Goal: Information Seeking & Learning: Learn about a topic

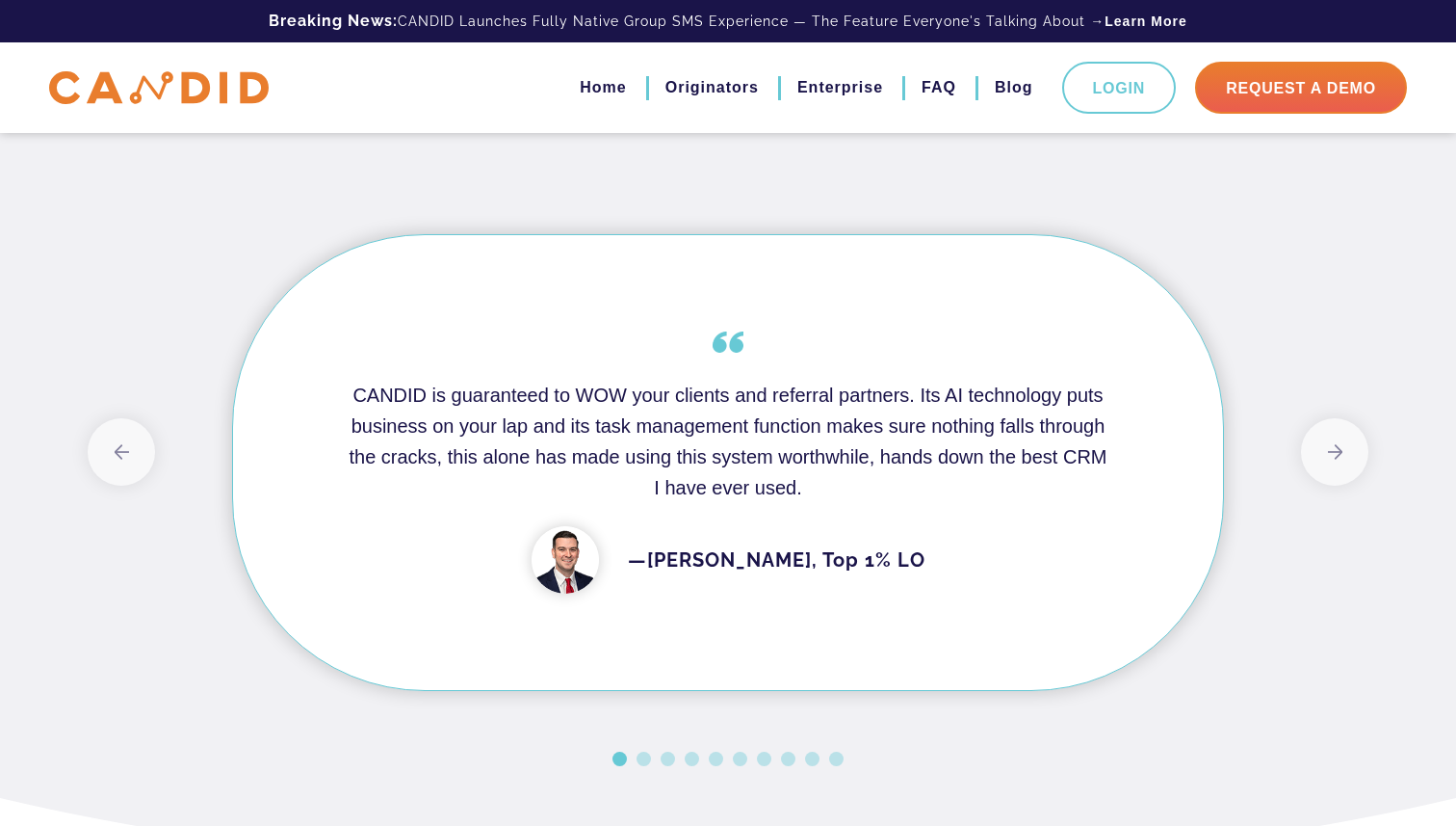
scroll to position [1548, 0]
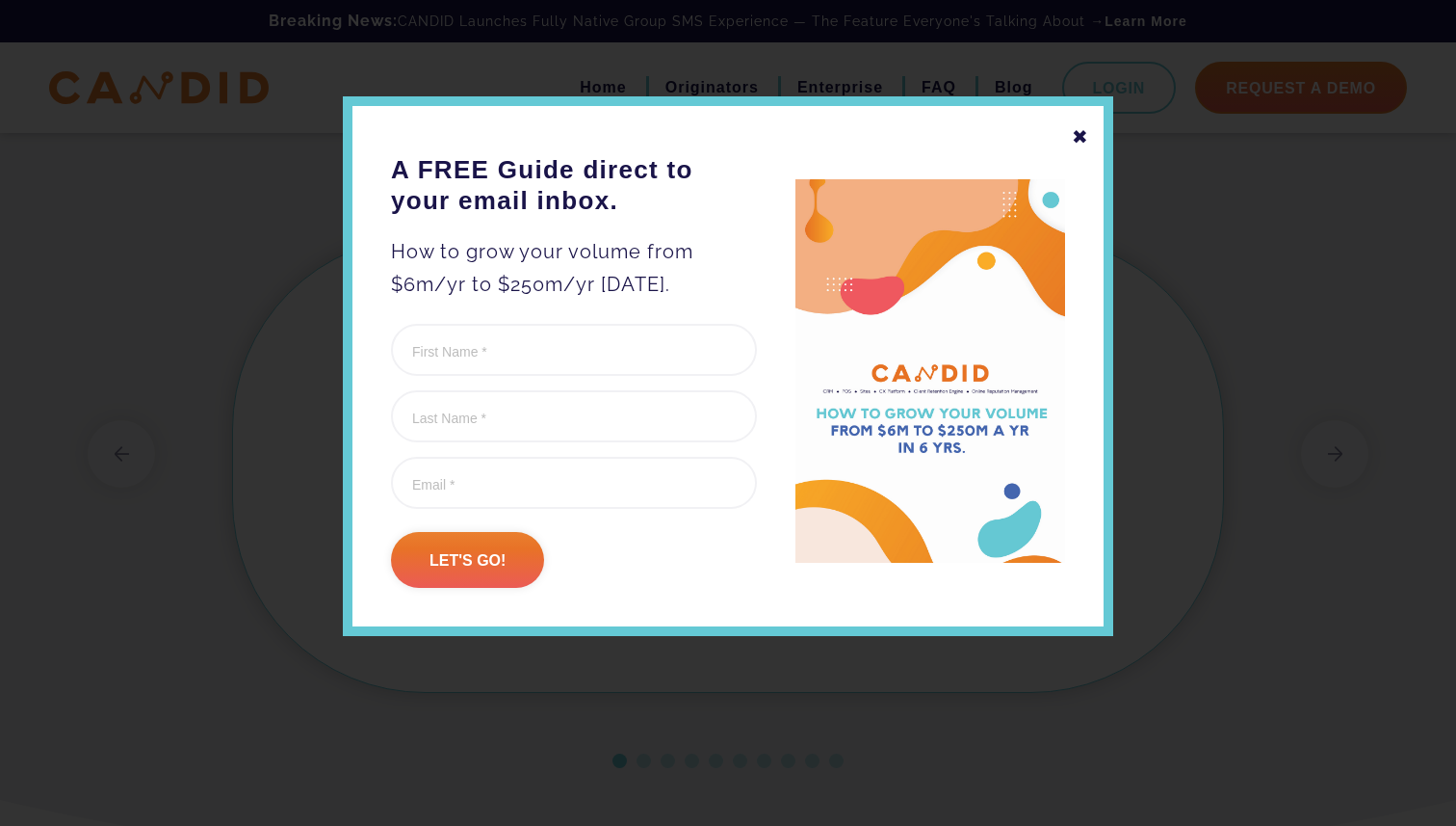
click at [1082, 136] on div "✖" at bounding box center [1080, 136] width 18 height 32
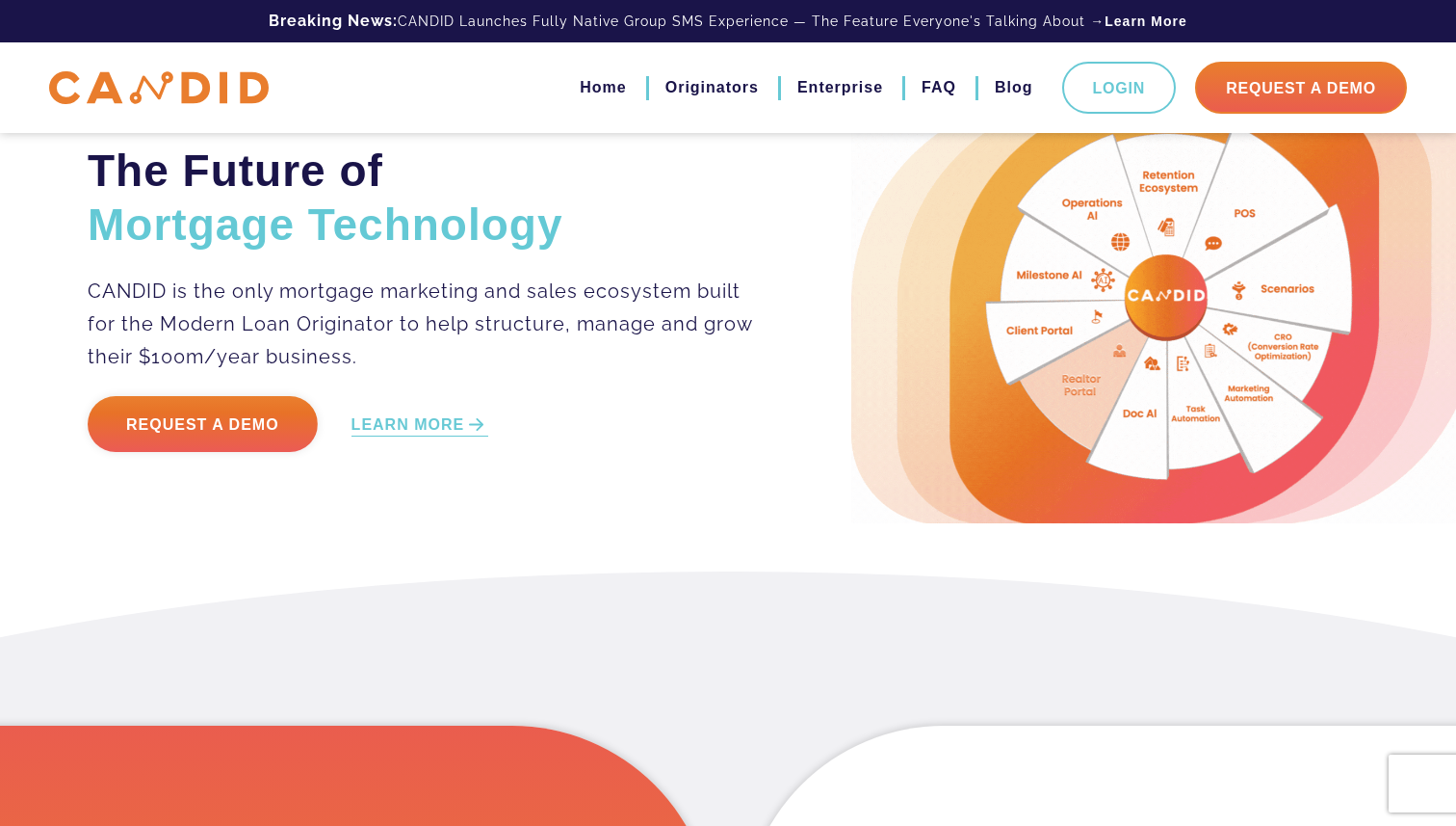
scroll to position [43, 0]
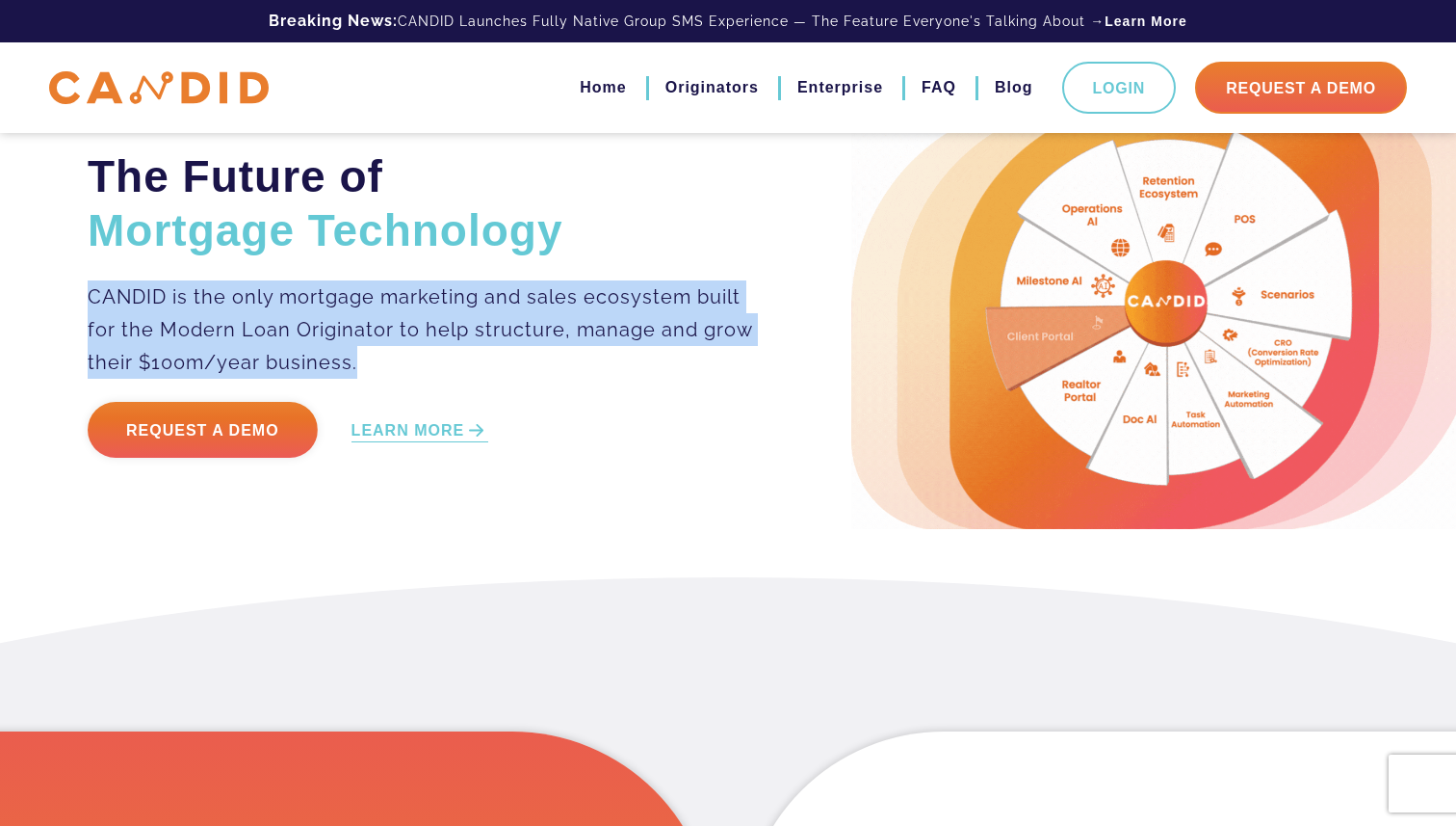
drag, startPoint x: 87, startPoint y: 288, endPoint x: 325, endPoint y: 382, distance: 255.9
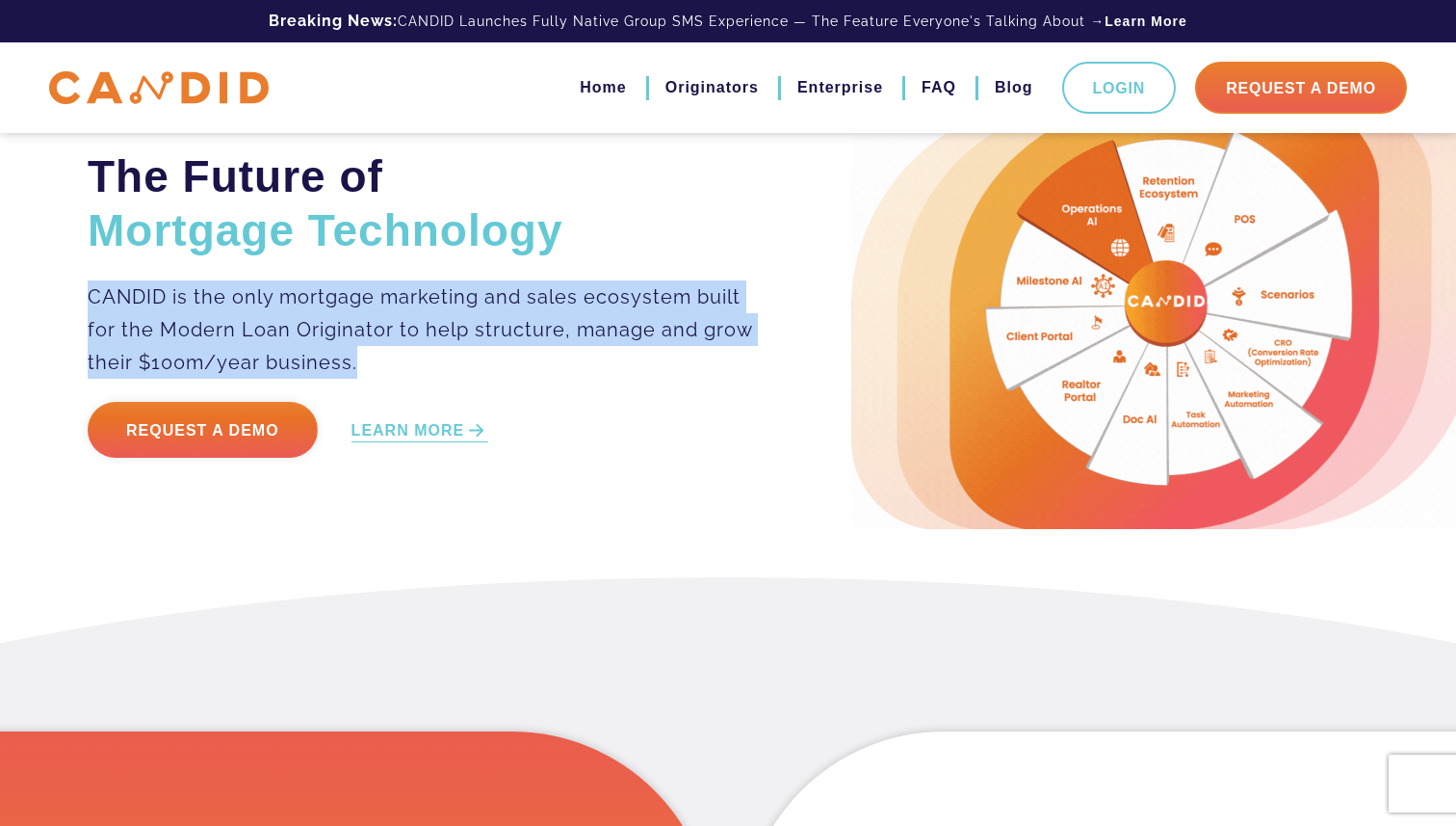
click at [325, 382] on div "The Future of Mortgage Technology CANDID is the only mortgage marketing and sal…" at bounding box center [454, 316] width 764 height 332
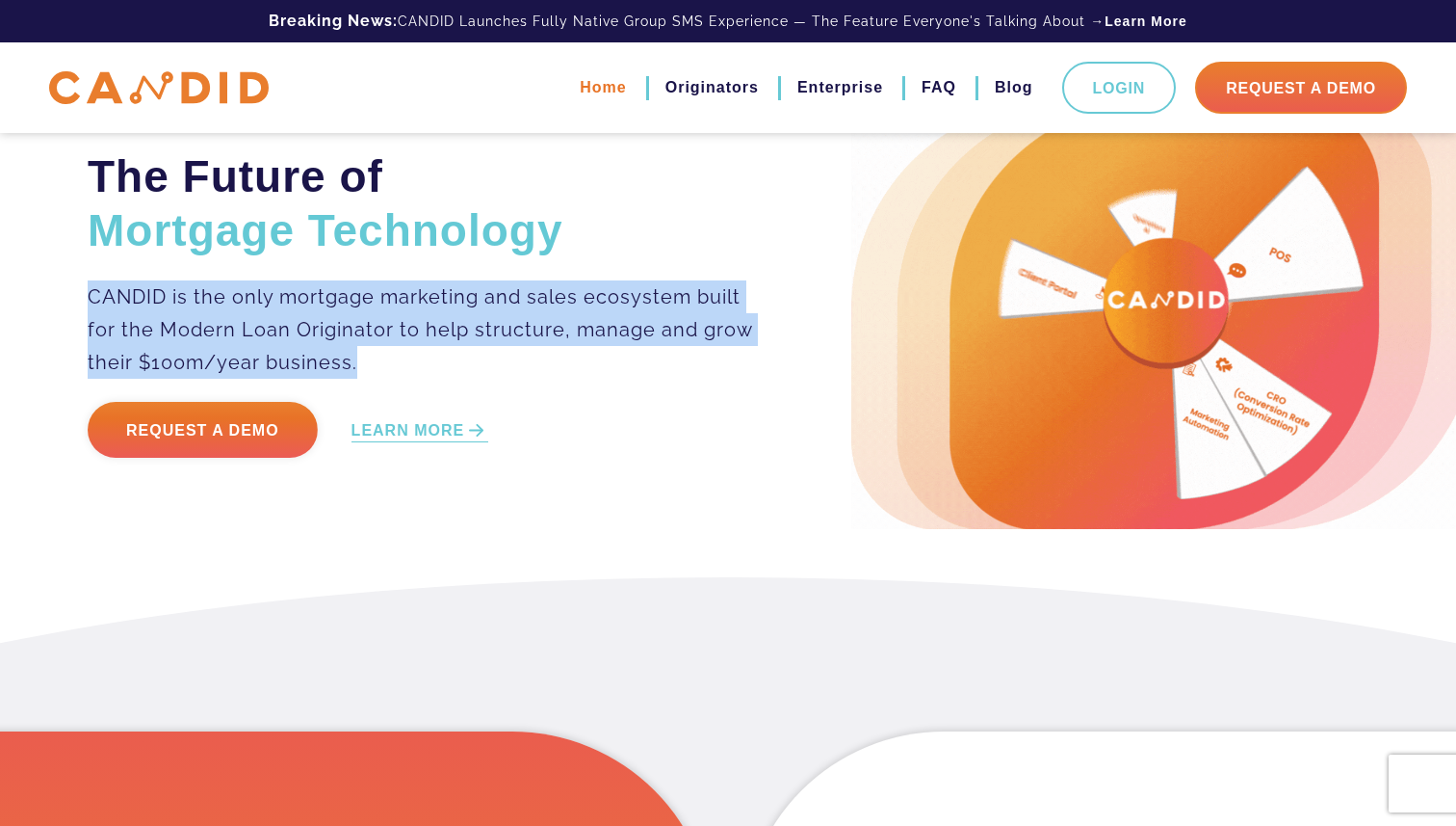
click at [612, 88] on link "Home" at bounding box center [603, 88] width 46 height 32
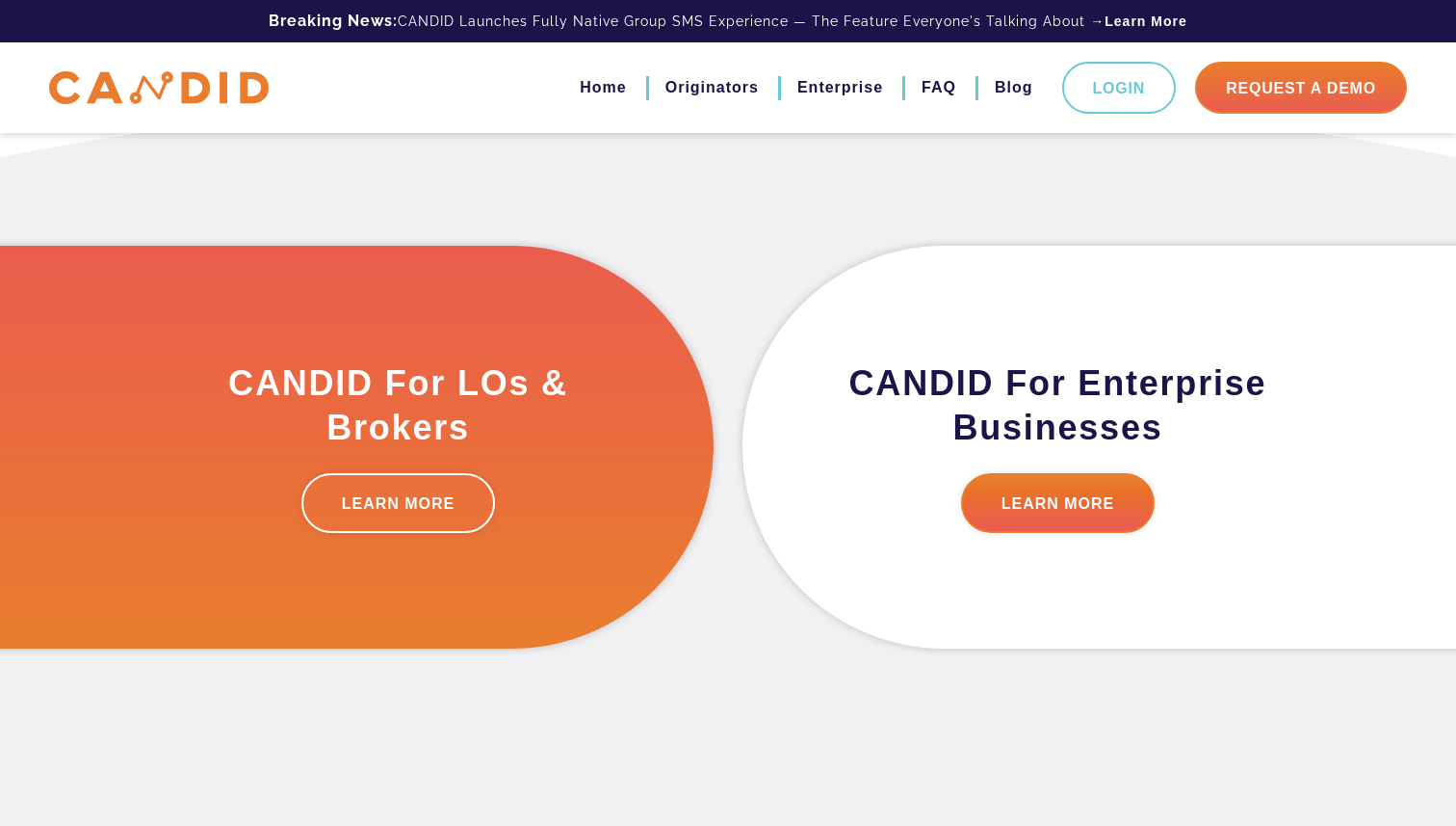
scroll to position [525, 0]
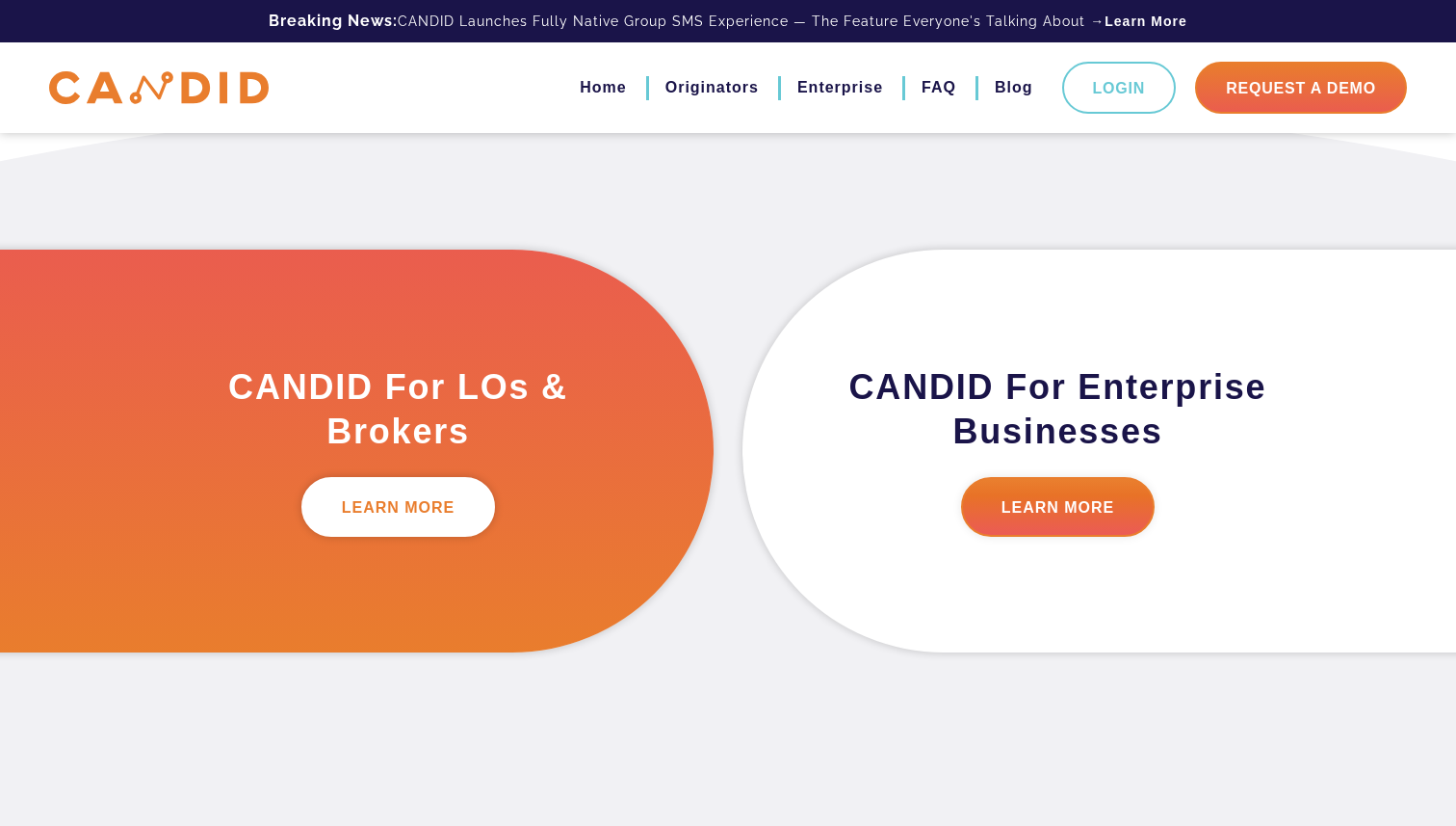
click at [415, 499] on link "LEARN MORE" at bounding box center [399, 506] width 195 height 60
